Goal: Task Accomplishment & Management: Manage account settings

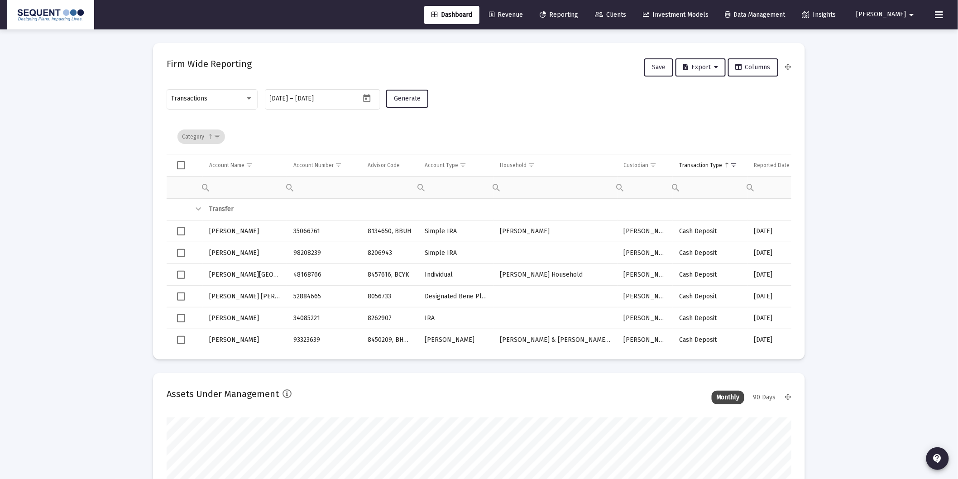
click at [619, 11] on span "Clients" at bounding box center [610, 15] width 31 height 8
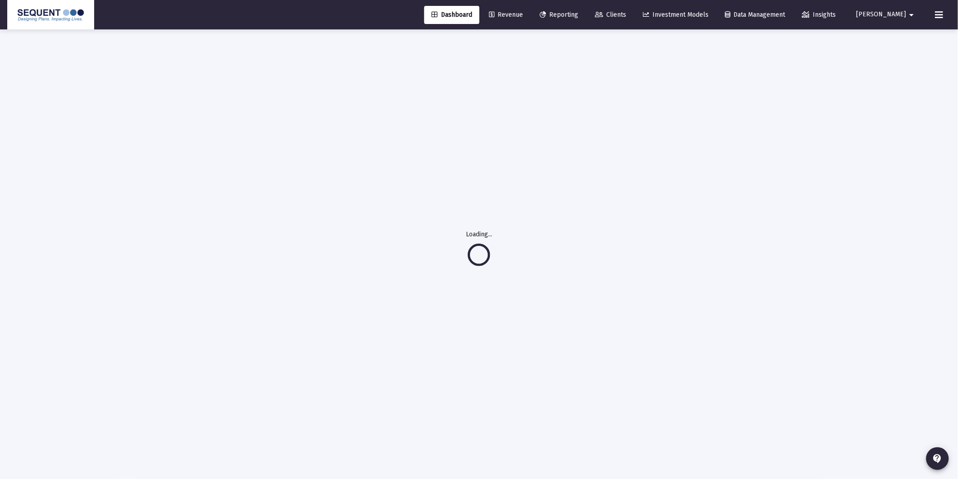
scroll to position [29, 0]
click at [893, 12] on span "[PERSON_NAME]" at bounding box center [882, 15] width 50 height 8
click at [900, 33] on span "Settings" at bounding box center [905, 39] width 27 height 22
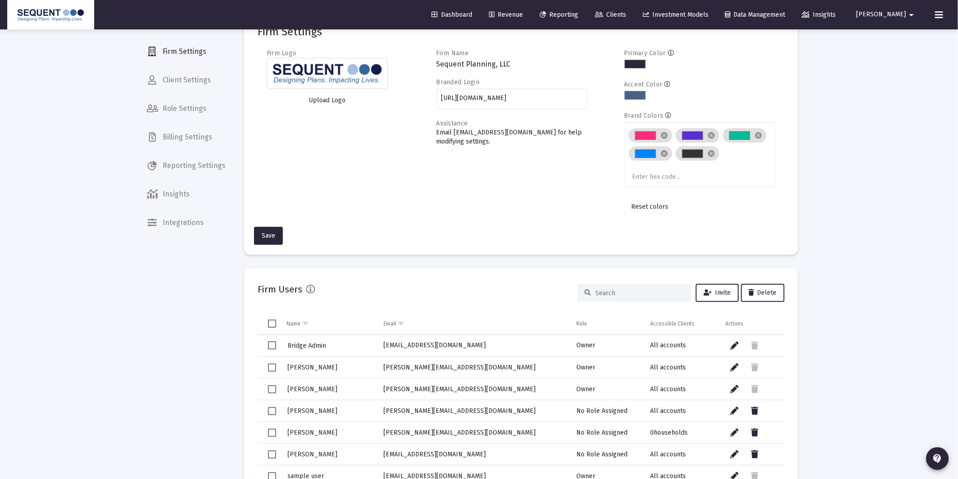
click at [894, 17] on span "[PERSON_NAME]" at bounding box center [882, 15] width 50 height 8
click at [896, 34] on span "Settings" at bounding box center [905, 39] width 27 height 22
click at [213, 134] on span "Billing Settings" at bounding box center [185, 137] width 93 height 22
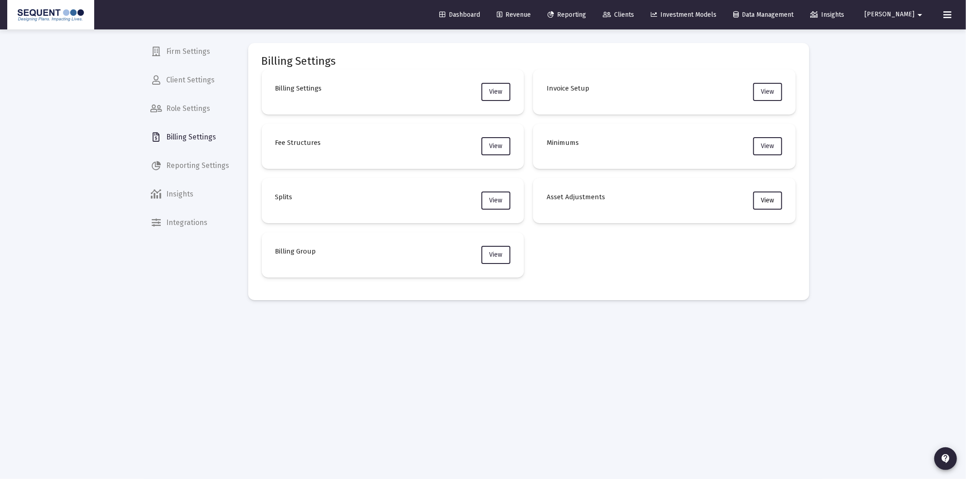
click at [762, 201] on span "View" at bounding box center [767, 200] width 13 height 8
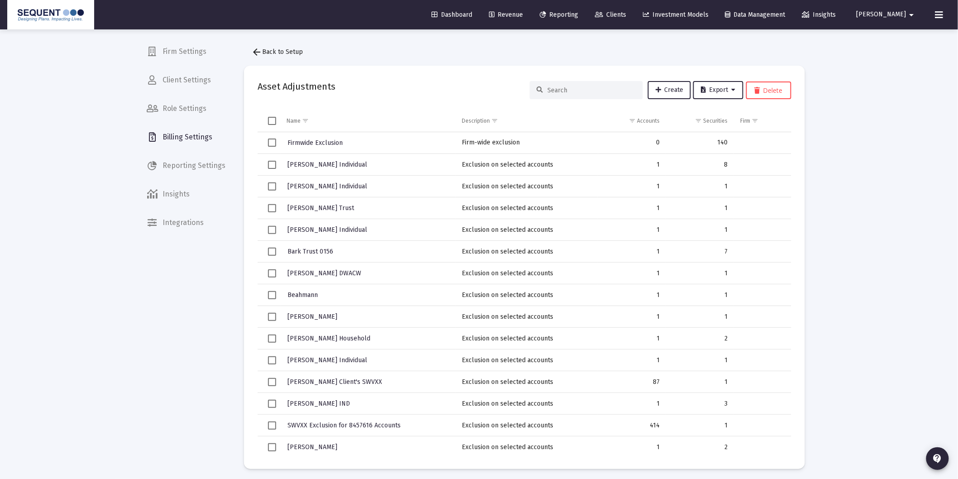
click at [209, 134] on span "Billing Settings" at bounding box center [185, 137] width 93 height 22
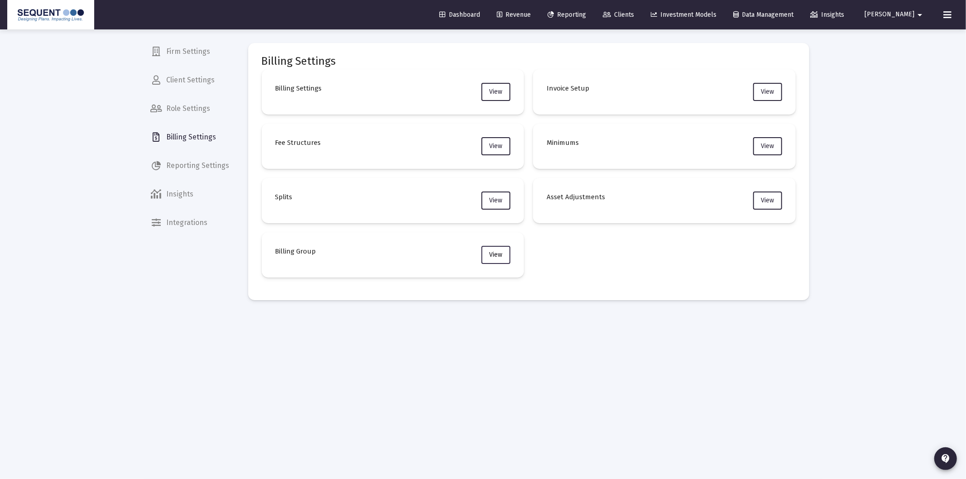
click at [487, 251] on button "View" at bounding box center [495, 255] width 29 height 18
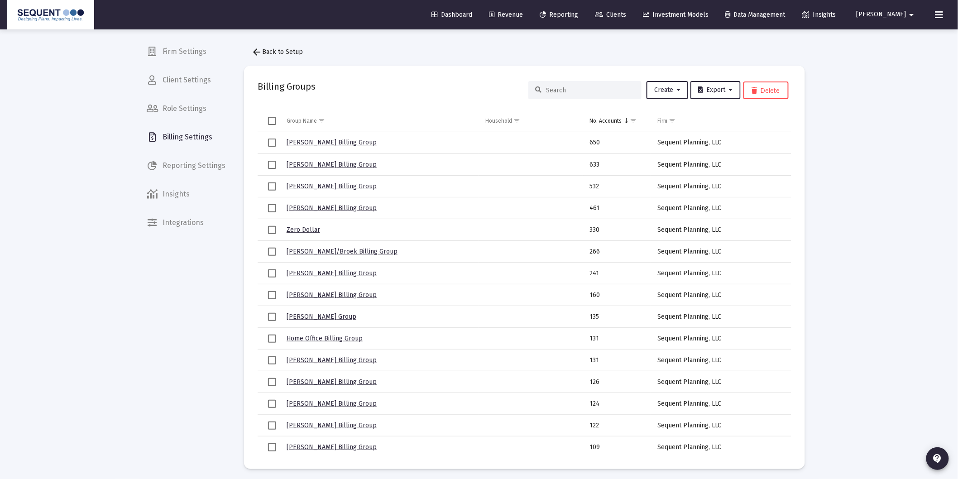
click at [277, 49] on span "arrow_back Back to Setup" at bounding box center [277, 52] width 52 height 8
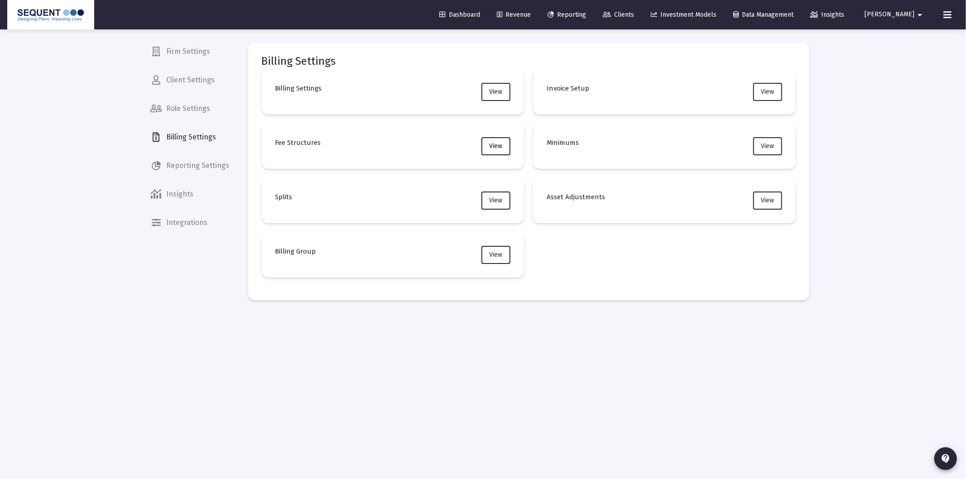
click at [494, 139] on button "View" at bounding box center [495, 146] width 29 height 18
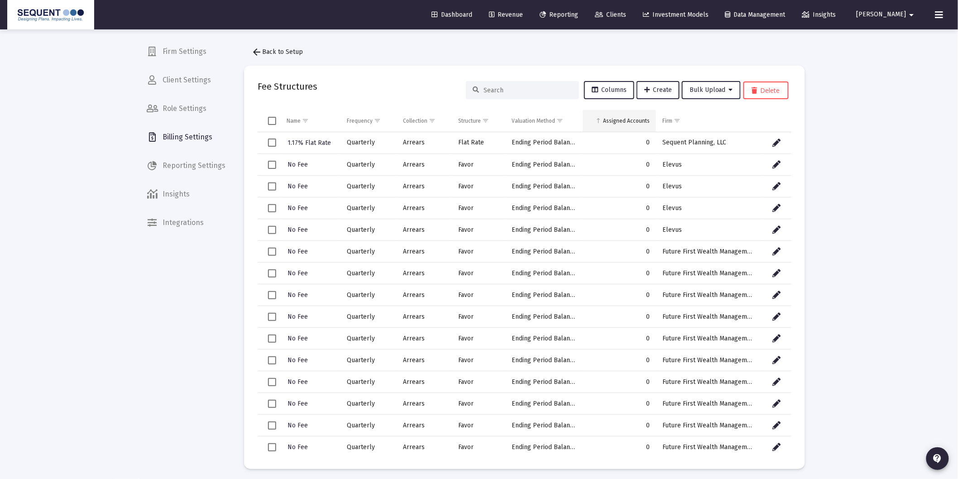
click at [626, 123] on div "Assigned Accounts" at bounding box center [626, 120] width 47 height 7
